Goal: Task Accomplishment & Management: Use online tool/utility

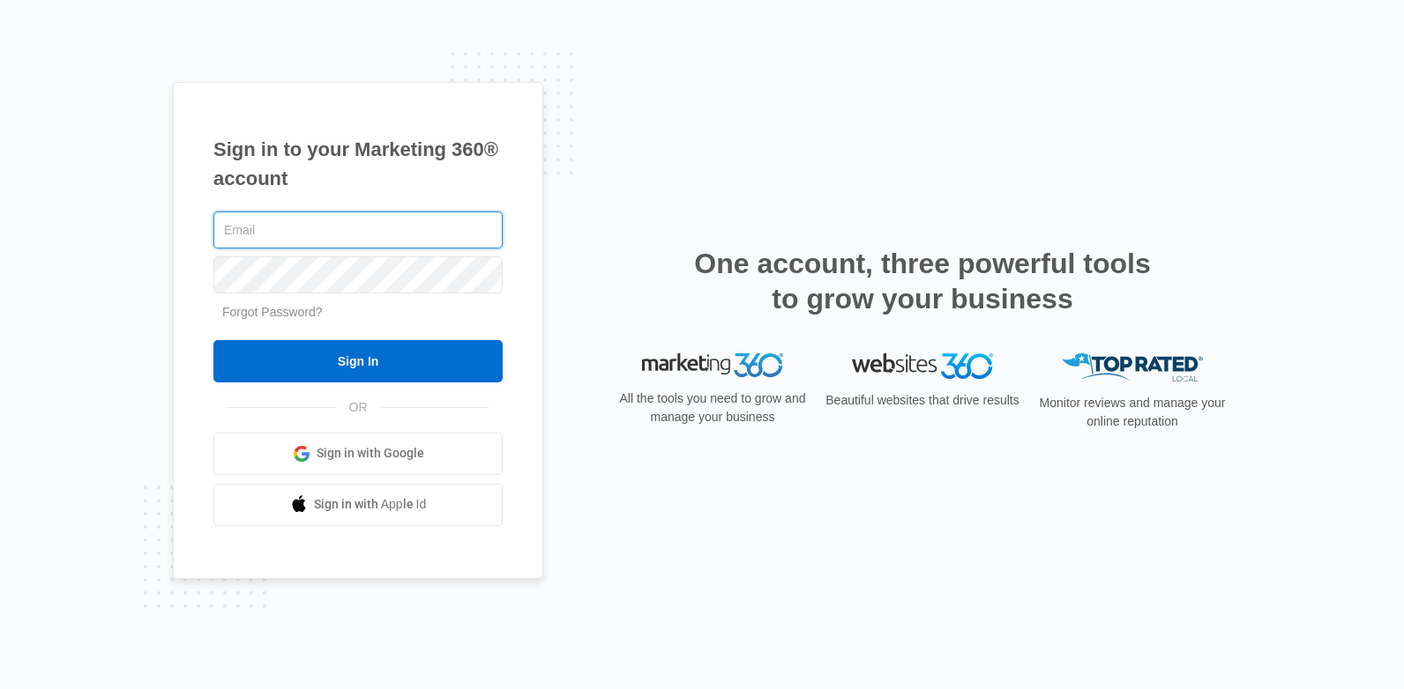
type input "[EMAIL_ADDRESS][DOMAIN_NAME]"
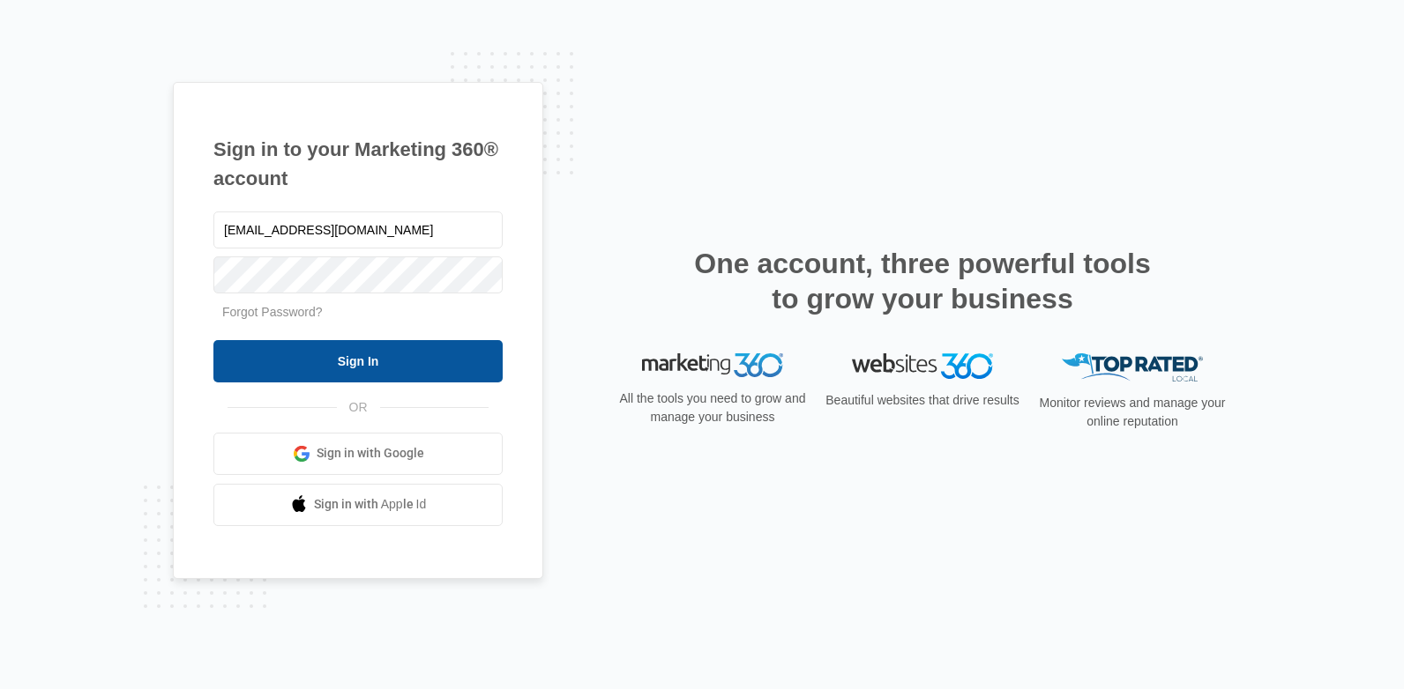
click at [338, 349] on input "Sign In" at bounding box center [357, 361] width 289 height 42
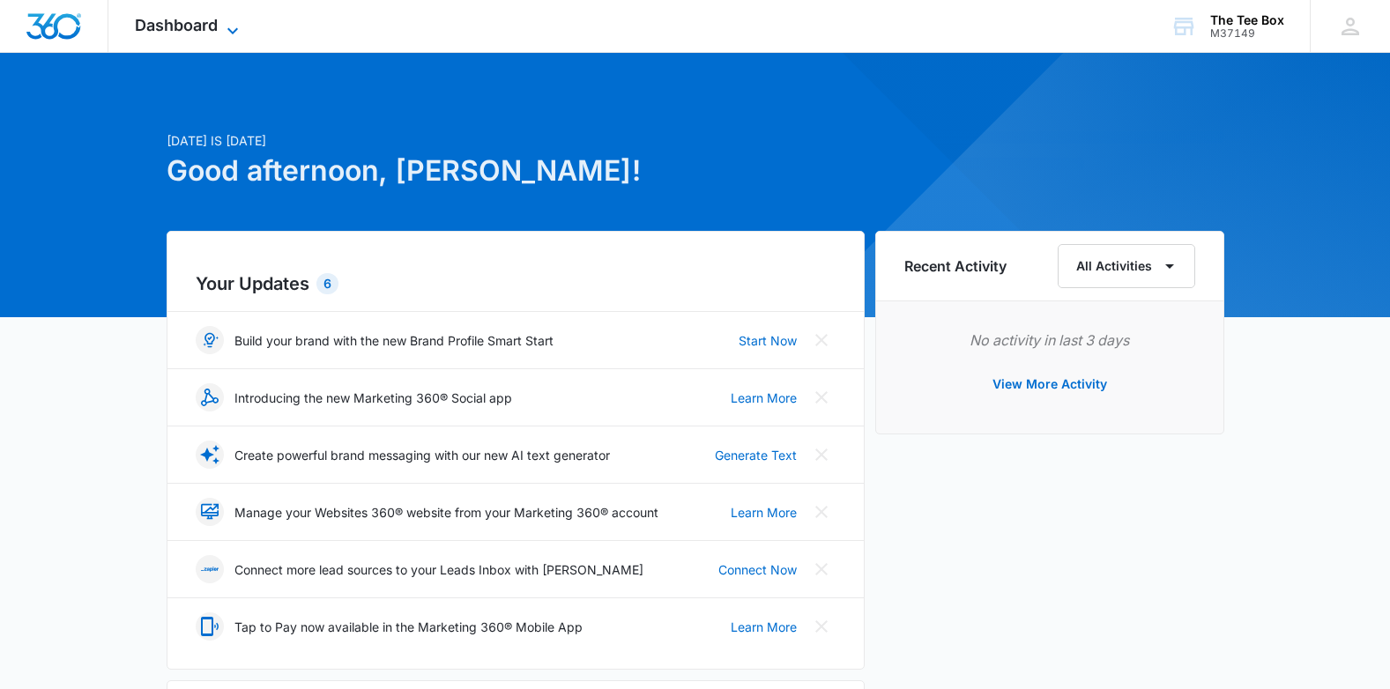
click at [227, 20] on icon at bounding box center [232, 30] width 21 height 21
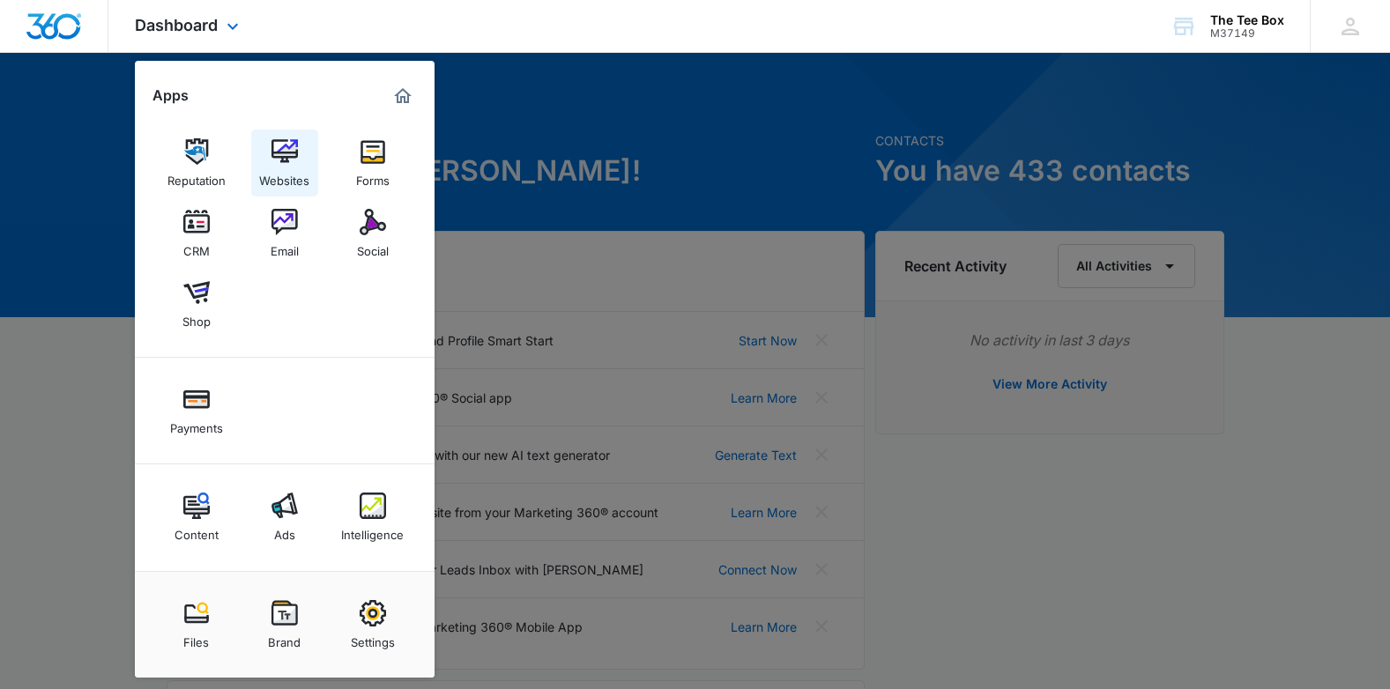
click at [290, 157] on img at bounding box center [285, 151] width 26 height 26
click at [289, 178] on div "Websites" at bounding box center [284, 176] width 50 height 23
